Goal: Task Accomplishment & Management: Manage account settings

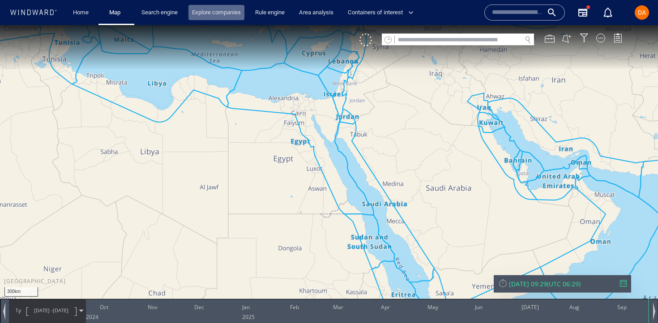
click at [221, 14] on link "Explore companies" at bounding box center [216, 13] width 56 height 16
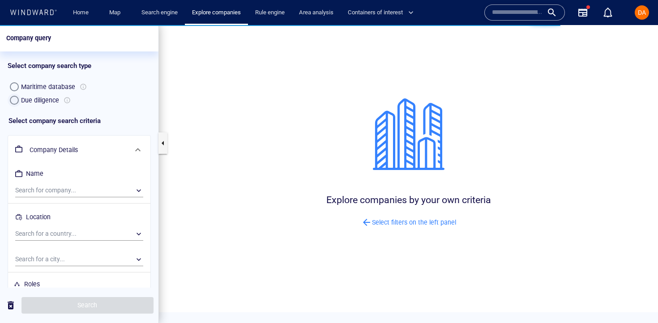
click at [12, 102] on div "button" at bounding box center [14, 100] width 9 height 9
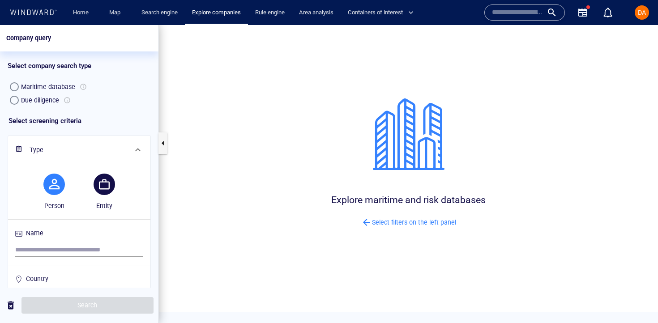
click at [111, 186] on button "button" at bounding box center [104, 184] width 21 height 21
click at [37, 185] on div "Person" at bounding box center [54, 189] width 50 height 61
click at [647, 8] on div "DA" at bounding box center [641, 12] width 14 height 14
click at [639, 16] on div "DA" at bounding box center [642, 12] width 8 height 11
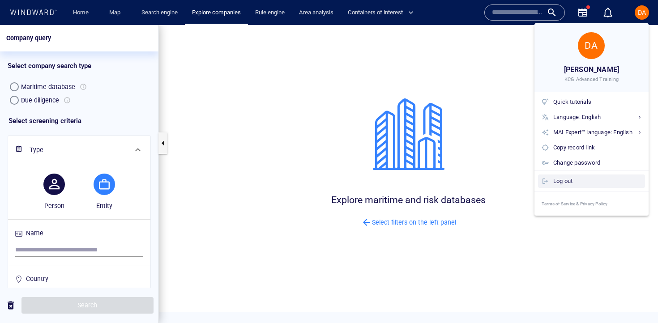
click at [571, 179] on div "Log out" at bounding box center [597, 181] width 88 height 10
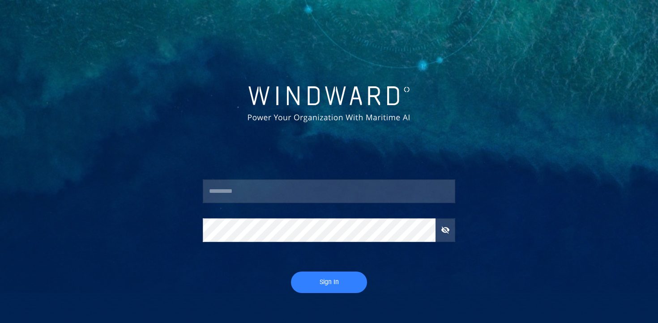
click at [349, 187] on input "text" at bounding box center [329, 191] width 252 height 24
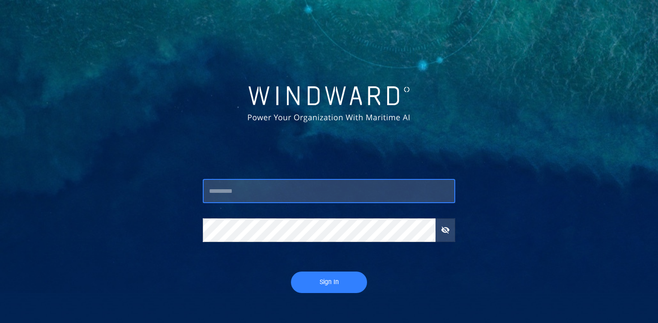
type input "****"
click at [327, 264] on div "Sign In" at bounding box center [329, 282] width 267 height 36
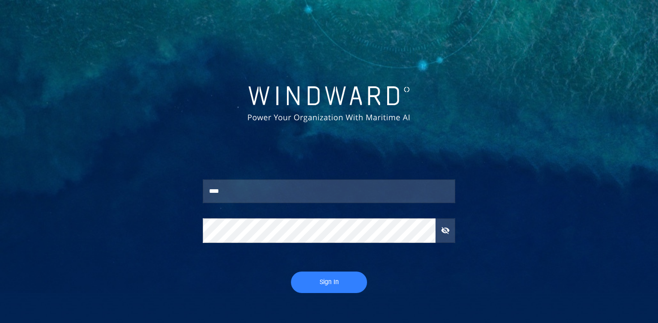
click at [327, 278] on span "Sign In" at bounding box center [329, 282] width 58 height 11
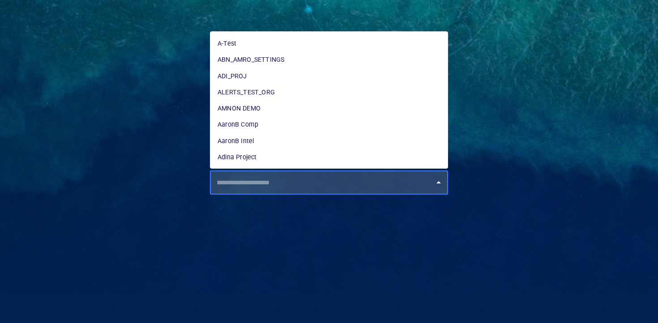
click at [272, 187] on input "text" at bounding box center [331, 183] width 234 height 16
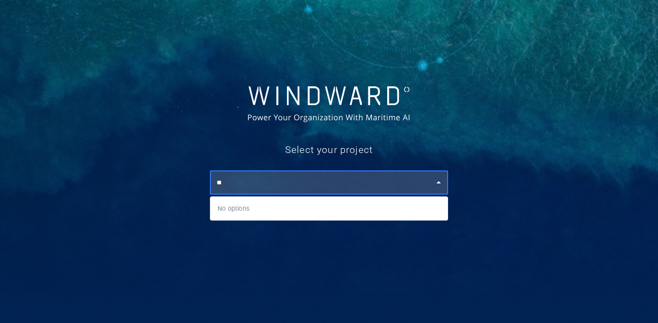
type input "*"
click at [250, 217] on ul "DanS" at bounding box center [328, 208] width 237 height 23
click at [250, 213] on li "DanS" at bounding box center [328, 208] width 237 height 16
type input "****"
